Goal: Task Accomplishment & Management: Use online tool/utility

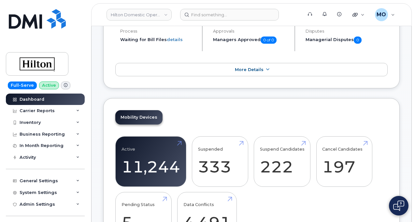
scroll to position [194, 0]
click at [79, 109] on div "Carrier Reports" at bounding box center [45, 111] width 79 height 12
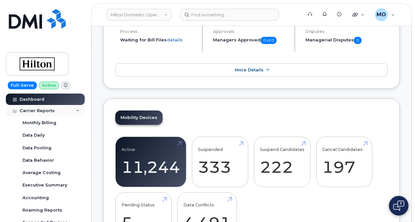
click at [79, 109] on div "Carrier Reports" at bounding box center [45, 111] width 79 height 12
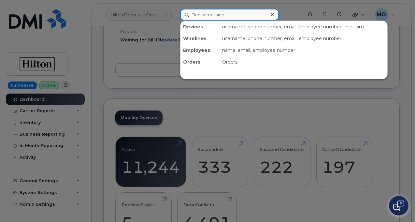
click at [200, 18] on input at bounding box center [229, 15] width 99 height 12
drag, startPoint x: 201, startPoint y: 19, endPoint x: 192, endPoint y: 46, distance: 29.3
click at [192, 21] on div "Devices username, phone number, email, employee number, imei, sim Wirelines use…" at bounding box center [239, 15] width 118 height 12
click at [191, 50] on div "Employees" at bounding box center [199, 50] width 39 height 12
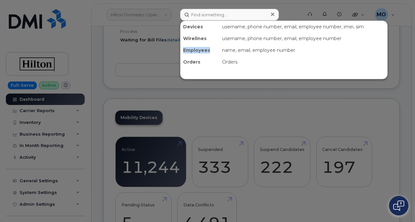
click at [191, 50] on div "Employees" at bounding box center [199, 50] width 39 height 12
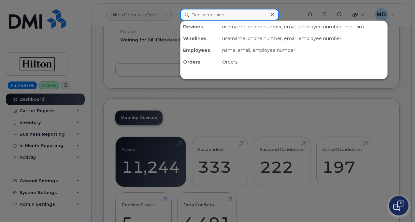
click at [201, 15] on input at bounding box center [229, 15] width 99 height 12
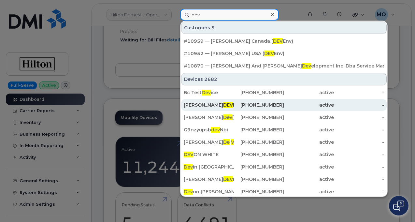
type input "dev"
click at [223, 107] on span "DEV" at bounding box center [228, 105] width 10 height 6
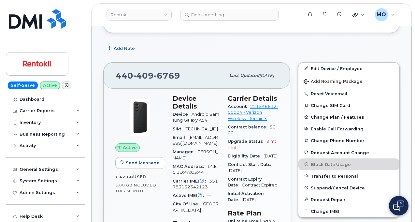
scroll to position [137, 0]
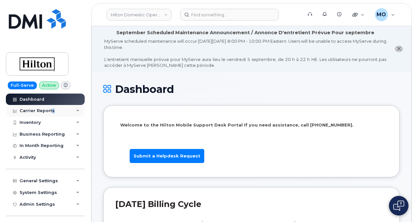
drag, startPoint x: 50, startPoint y: 108, endPoint x: 74, endPoint y: 107, distance: 24.1
click at [74, 107] on div "Carrier Reports" at bounding box center [45, 111] width 79 height 12
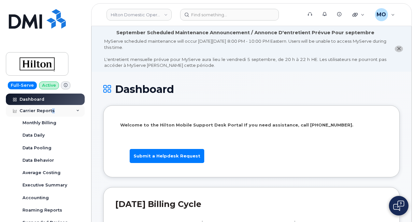
click at [74, 107] on div "Carrier Reports" at bounding box center [45, 111] width 79 height 12
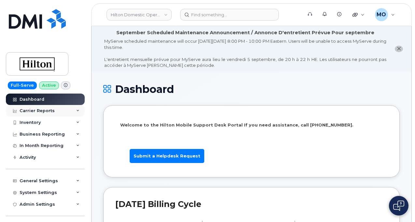
click at [74, 107] on div "Carrier Reports" at bounding box center [45, 111] width 79 height 12
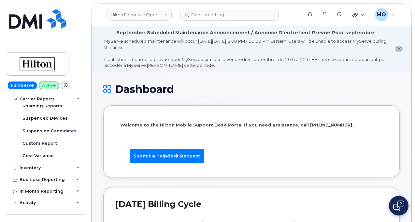
scroll to position [105, 0]
click at [76, 167] on icon at bounding box center [77, 166] width 3 height 3
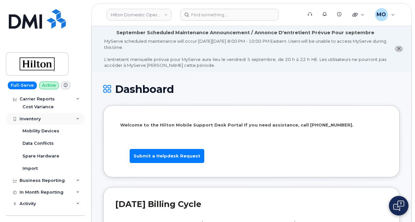
scroll to position [154, 0]
click at [37, 131] on div "Mobility Devices" at bounding box center [40, 130] width 37 height 6
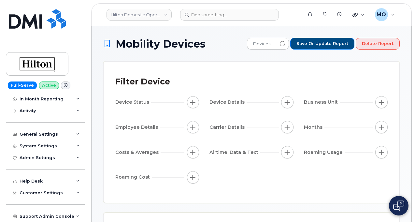
scroll to position [95, 0]
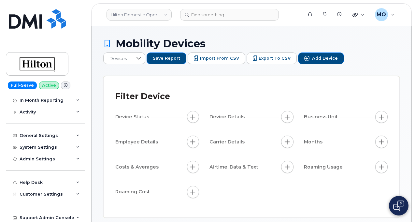
click at [201, 134] on div "Device Status Device Details Business Unit Employee Details Carrier Details Mon…" at bounding box center [251, 156] width 272 height 90
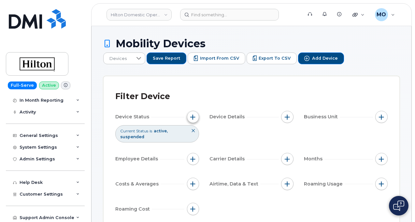
click at [192, 118] on button "button" at bounding box center [193, 117] width 12 height 12
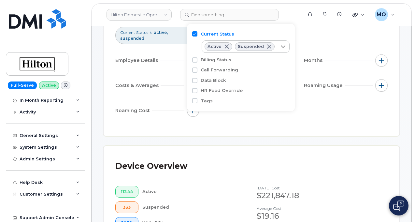
click at [164, 186] on div "Active" at bounding box center [189, 192] width 94 height 12
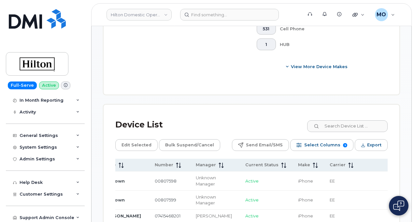
scroll to position [392, 0]
click at [53, 181] on div "Help Desk" at bounding box center [45, 183] width 79 height 12
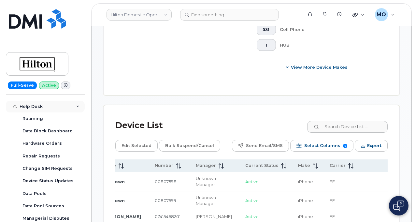
scroll to position [171, 0]
click at [44, 138] on link "Hardware Orders" at bounding box center [50, 143] width 67 height 12
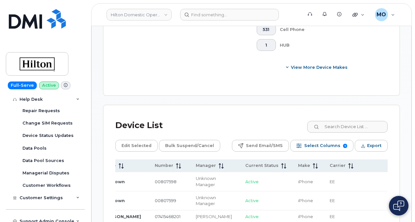
scroll to position [216, 0]
click at [36, 108] on div "Repair Requests" at bounding box center [40, 111] width 37 height 6
click at [36, 109] on div "Repair Requests" at bounding box center [40, 111] width 37 height 6
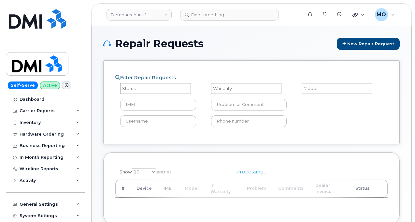
select select
